Goal: Navigation & Orientation: Find specific page/section

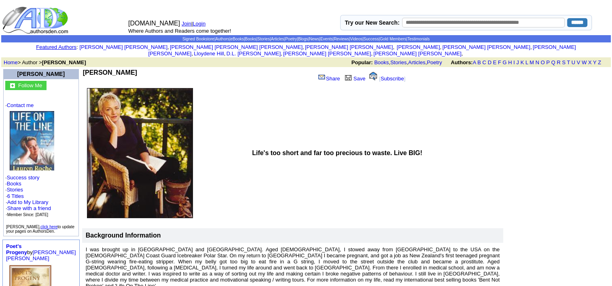
click at [41, 131] on img at bounding box center [32, 140] width 44 height 59
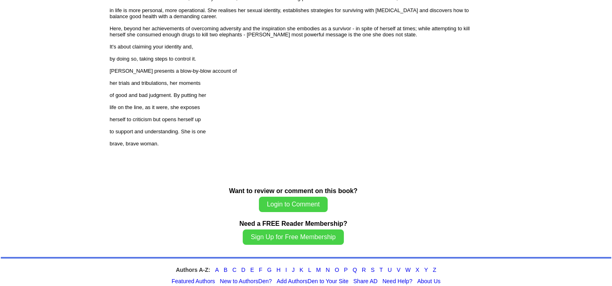
scroll to position [1020, 0]
